Goal: Information Seeking & Learning: Find specific fact

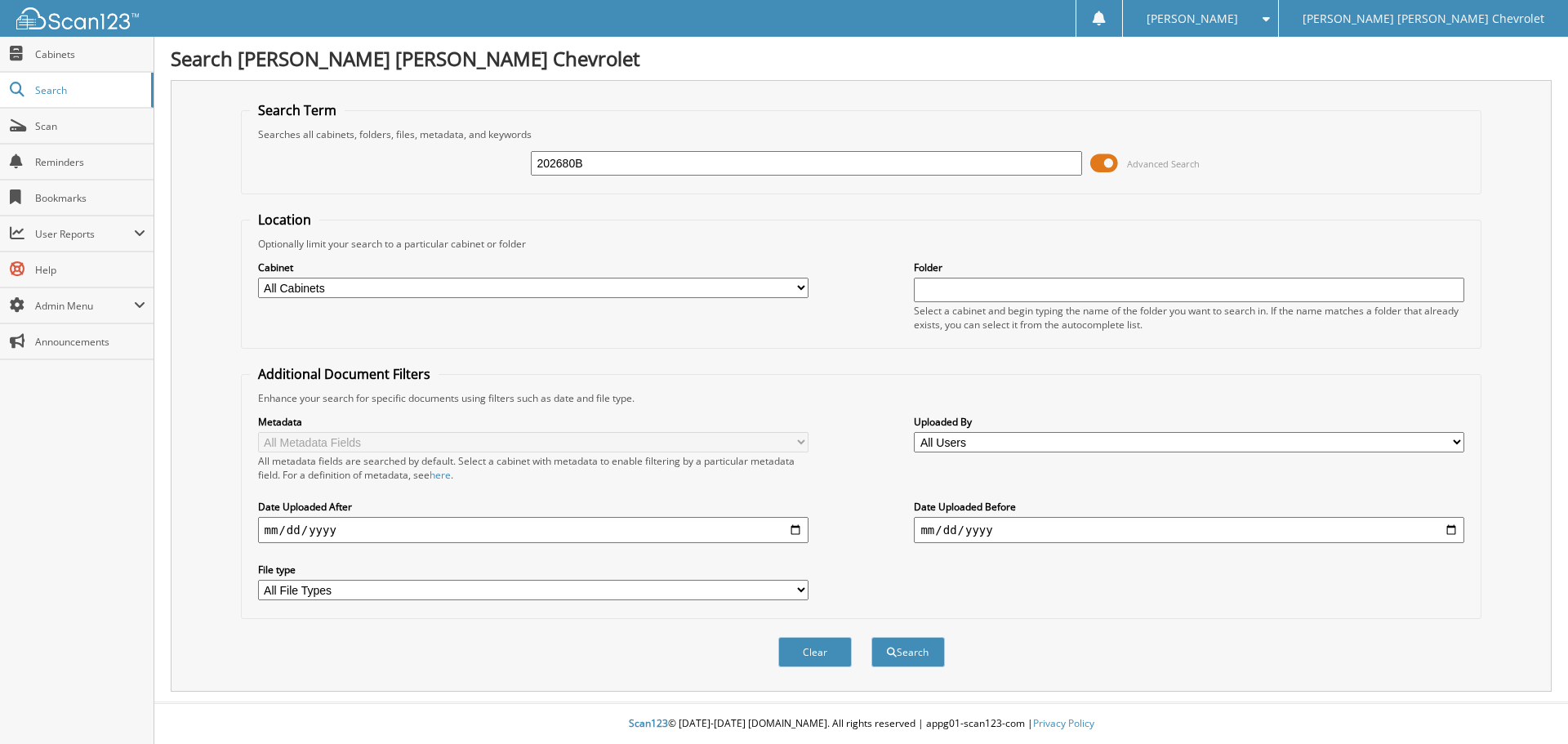
type input "202680B"
click at [871, 637] on button "Search" at bounding box center [908, 652] width 73 height 30
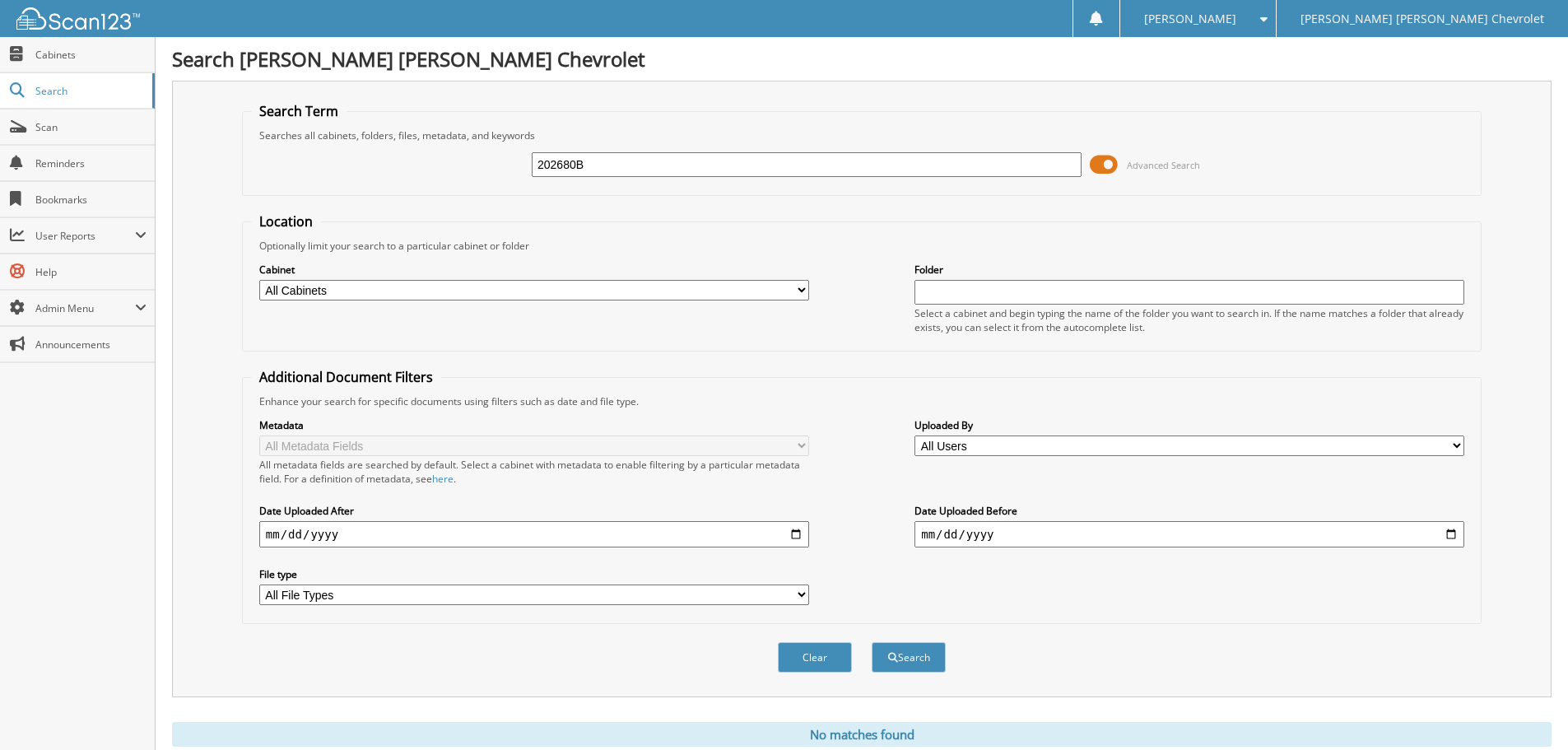
click at [742, 168] on input "202680B" at bounding box center [807, 164] width 550 height 24
type input "202680A"
click at [872, 642] on button "Search" at bounding box center [909, 657] width 74 height 30
